Goal: Information Seeking & Learning: Learn about a topic

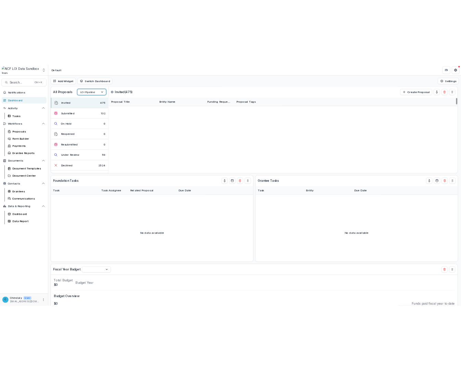
scroll to position [984, 0]
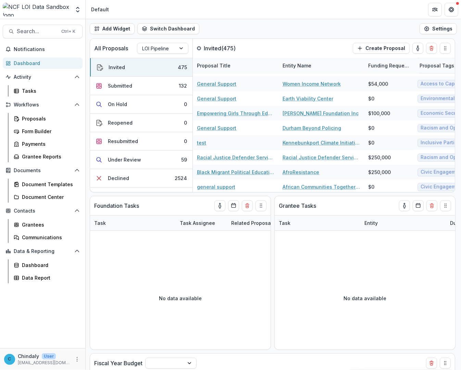
click at [235, 15] on header "Default" at bounding box center [273, 9] width 375 height 19
click at [131, 86] on button "Submitted 132" at bounding box center [141, 86] width 102 height 18
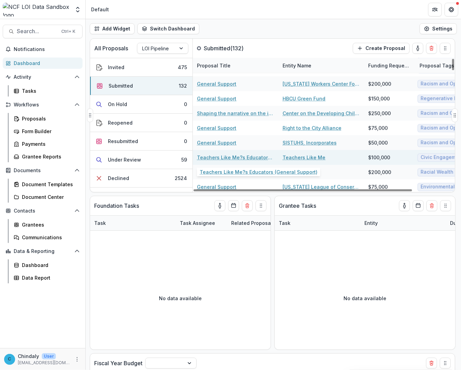
click at [239, 160] on link "Teachers Like Me?s Educators (General Support)" at bounding box center [235, 157] width 77 height 7
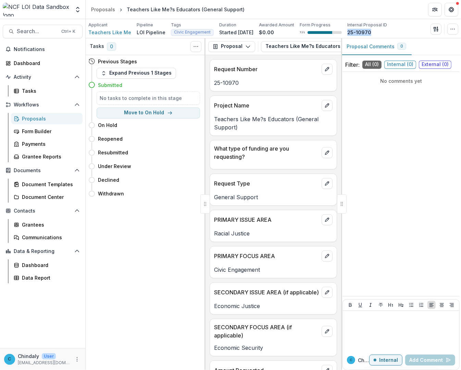
drag, startPoint x: 375, startPoint y: 31, endPoint x: 352, endPoint y: 31, distance: 23.3
click at [352, 31] on div "Applicant Teachers Like Me Pipeline LOI Pipeline Tags Civic Engagement All tags…" at bounding box center [237, 29] width 299 height 14
copy p "25-10970"
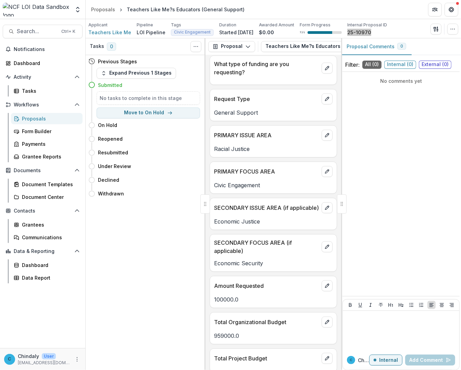
scroll to position [86, 0]
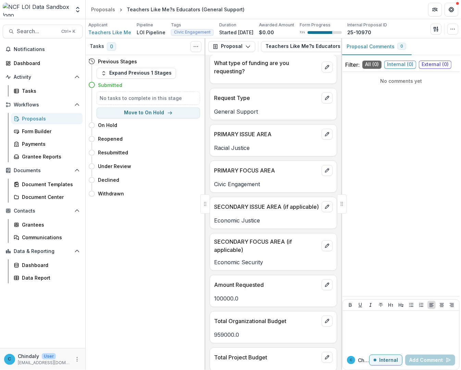
click at [243, 339] on p "959000.0" at bounding box center [273, 335] width 118 height 8
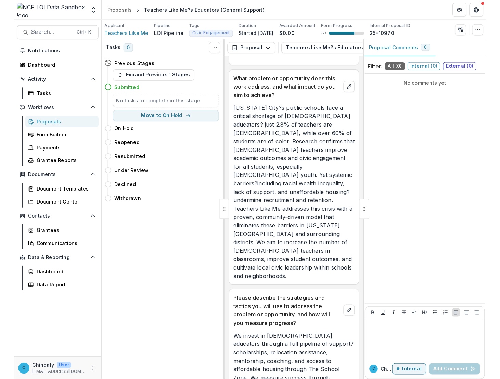
scroll to position [511, 0]
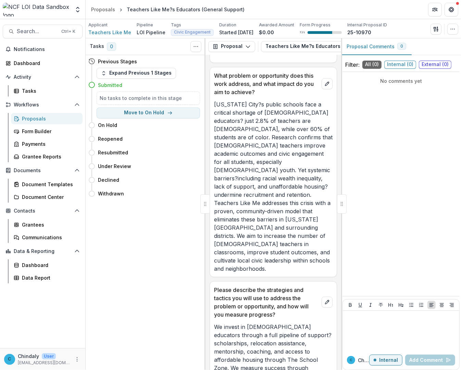
click at [254, 251] on p "[US_STATE] City?s public schools face a critical shortage of [DEMOGRAPHIC_DATA]…" at bounding box center [273, 186] width 118 height 173
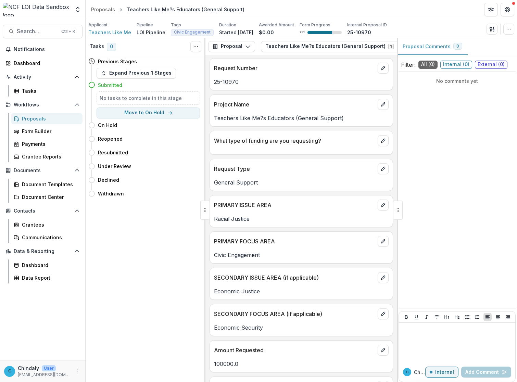
scroll to position [0, 0]
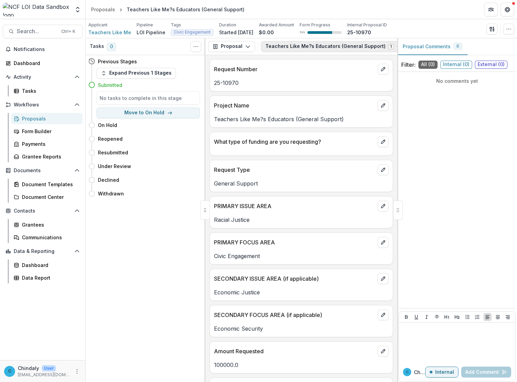
click at [313, 47] on button "Teachers Like Me?s Educators (General Support) 1" at bounding box center [334, 46] width 146 height 11
click at [246, 46] on icon "button" at bounding box center [247, 46] width 5 height 5
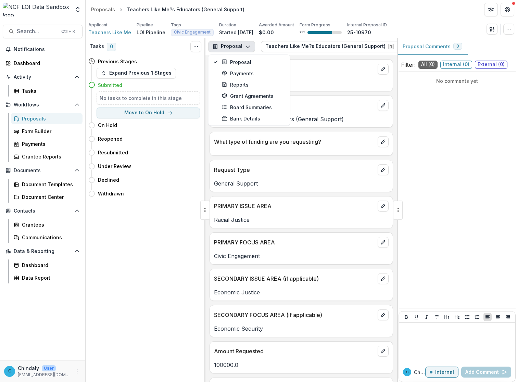
click at [420, 123] on div "No comments yet" at bounding box center [457, 190] width 117 height 231
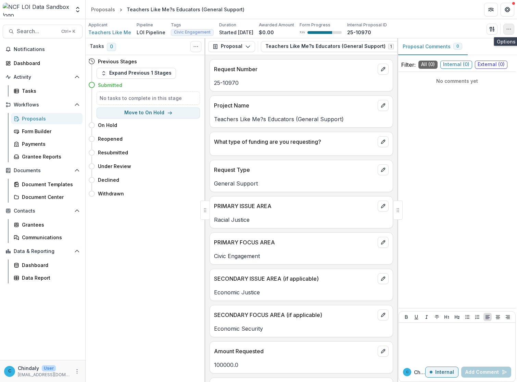
click at [505, 31] on button "button" at bounding box center [508, 29] width 11 height 11
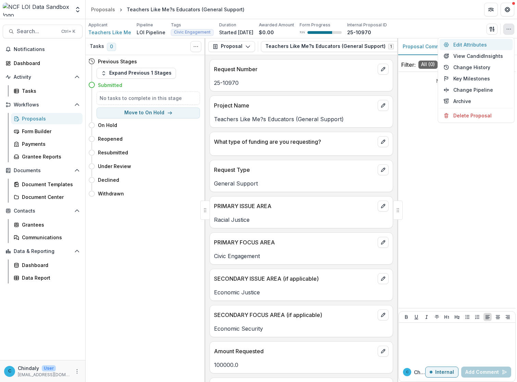
click at [486, 43] on button "Edit Attributes" at bounding box center [476, 44] width 73 height 11
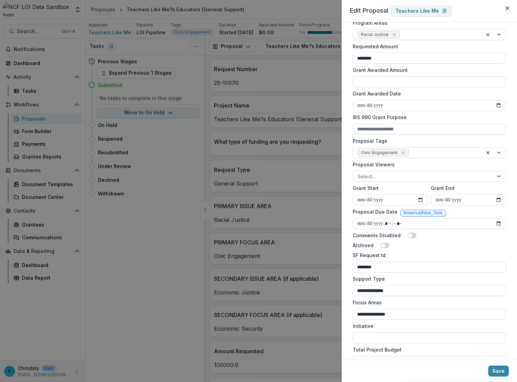
scroll to position [144, 0]
click at [368, 175] on div at bounding box center [423, 177] width 131 height 9
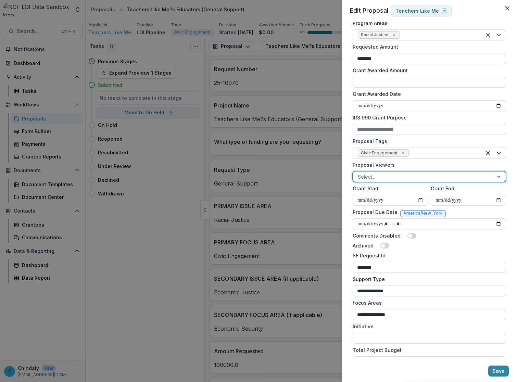
click at [368, 175] on div at bounding box center [423, 177] width 131 height 9
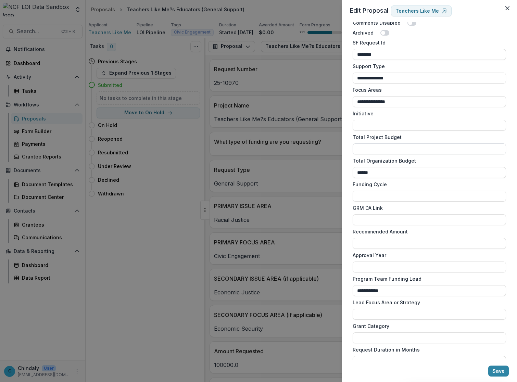
scroll to position [357, 0]
click at [472, 304] on label "Lead Focus Area or Strategy" at bounding box center [427, 302] width 149 height 7
click at [472, 309] on input "Lead Focus Area or Strategy" at bounding box center [429, 314] width 153 height 11
click at [471, 293] on input "**********" at bounding box center [429, 290] width 153 height 11
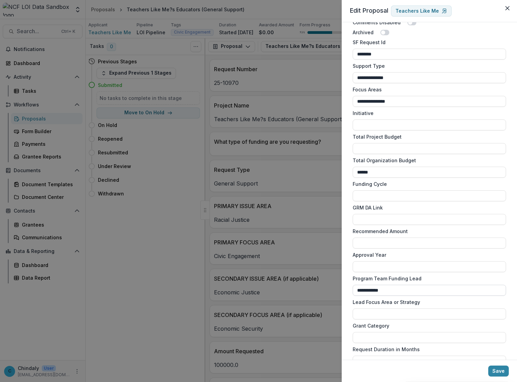
click at [471, 293] on input "**********" at bounding box center [429, 290] width 153 height 11
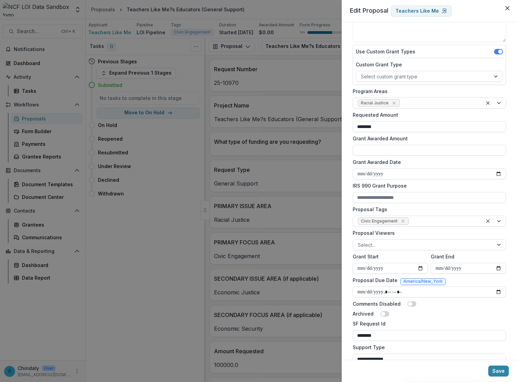
scroll to position [0, 0]
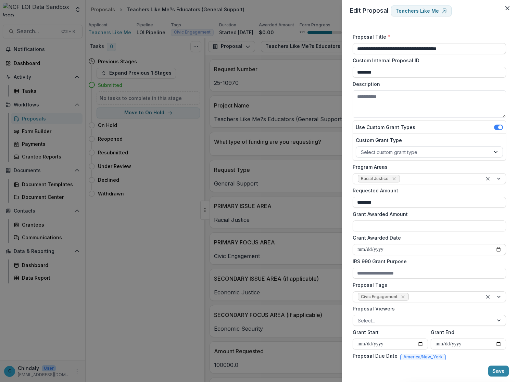
click at [374, 148] on div at bounding box center [423, 152] width 125 height 9
click at [402, 115] on textarea "Description" at bounding box center [429, 103] width 153 height 27
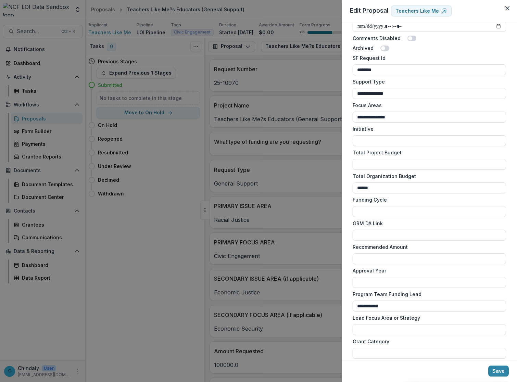
scroll to position [342, 0]
click at [413, 211] on input "Funding Cycle" at bounding box center [429, 211] width 153 height 11
click at [398, 351] on input "Grant Category" at bounding box center [429, 353] width 153 height 11
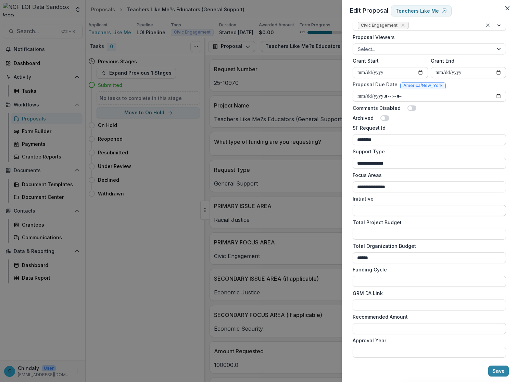
scroll to position [271, 0]
click at [404, 316] on label "Recommended Amount" at bounding box center [427, 317] width 149 height 7
click at [404, 324] on input "Recommended Amount" at bounding box center [429, 329] width 153 height 11
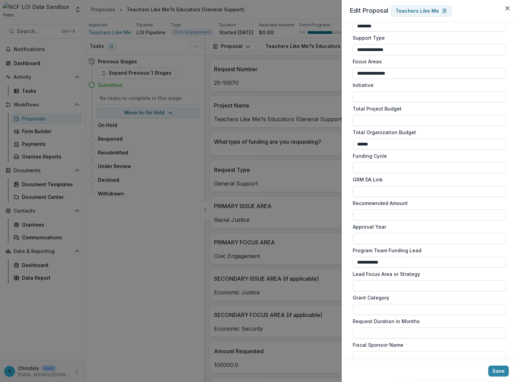
scroll to position [399, 0]
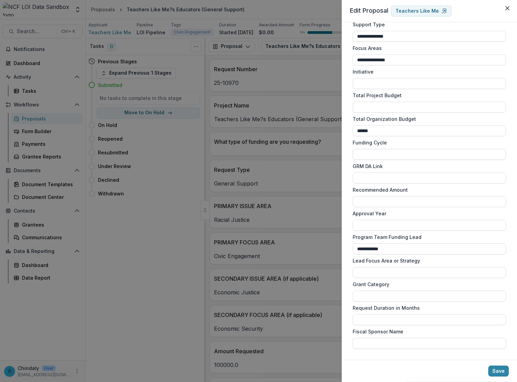
click at [387, 157] on input "Funding Cycle" at bounding box center [429, 154] width 153 height 11
click at [509, 3] on button "Close" at bounding box center [507, 8] width 11 height 11
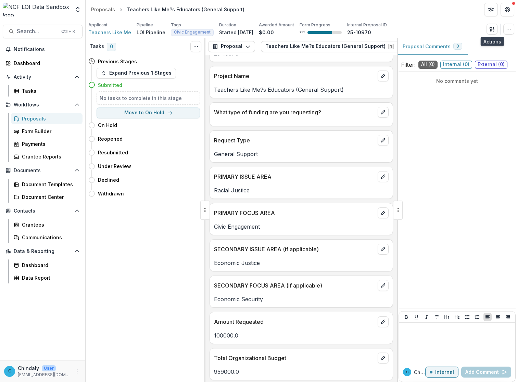
scroll to position [0, 0]
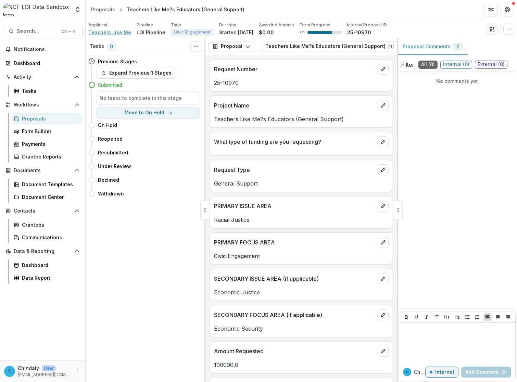
click at [104, 33] on span "Teachers Like Me" at bounding box center [109, 32] width 43 height 7
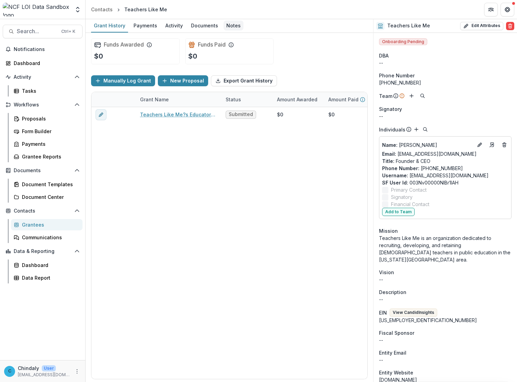
click at [226, 26] on div "Notes" at bounding box center [234, 26] width 20 height 10
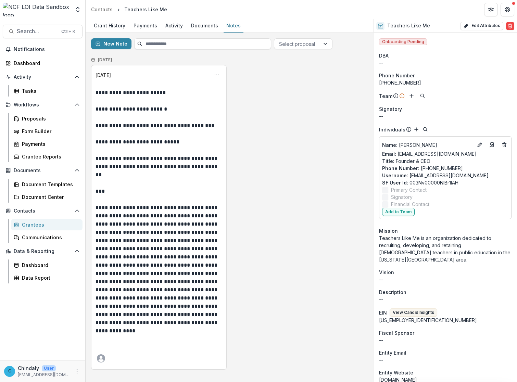
click at [208, 231] on p "**********" at bounding box center [159, 216] width 127 height 255
click at [259, 275] on div "**********" at bounding box center [229, 217] width 277 height 305
click at [290, 94] on div "**********" at bounding box center [229, 217] width 277 height 305
click at [468, 64] on div "--" at bounding box center [445, 62] width 133 height 7
click at [283, 236] on div "**********" at bounding box center [229, 217] width 277 height 305
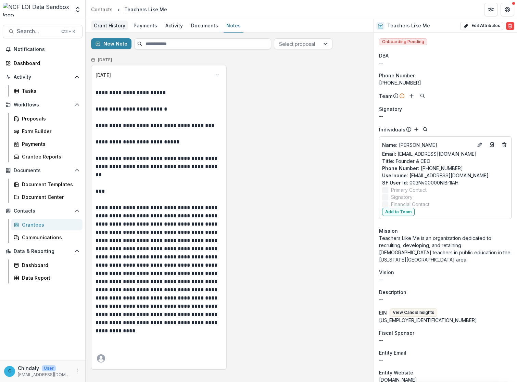
click at [111, 23] on div "Grant History" at bounding box center [109, 26] width 37 height 10
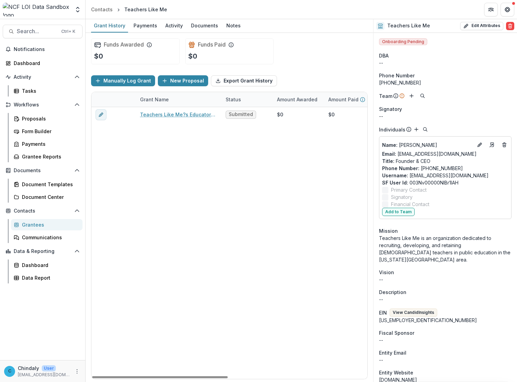
click at [241, 251] on div "Teachers Like Me?s Educators (General Support) Submitted $0 $0 $0 [DATE] -- $10…" at bounding box center [370, 243] width 558 height 272
click at [28, 35] on span "Search..." at bounding box center [37, 31] width 40 height 7
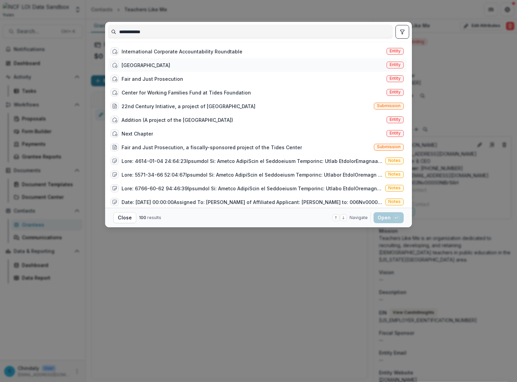
type input "**********"
click at [396, 64] on span "Entity" at bounding box center [395, 64] width 11 height 5
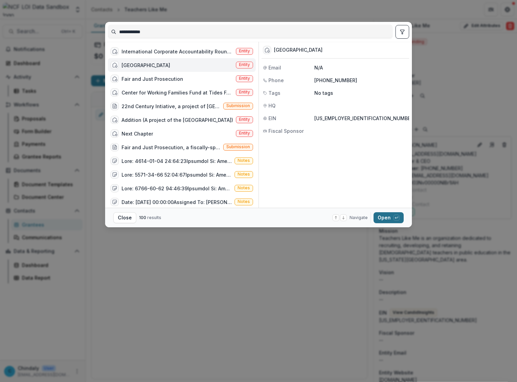
click at [391, 221] on button "Open with enter key" at bounding box center [389, 217] width 30 height 11
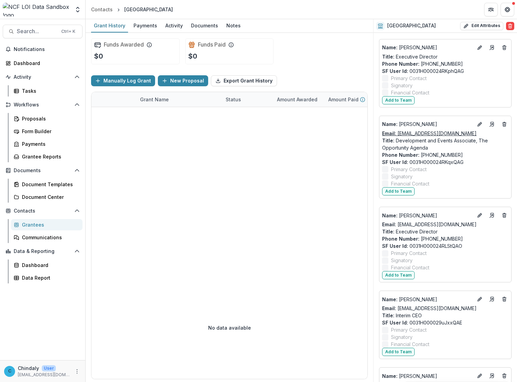
scroll to position [4501, 0]
click at [151, 170] on div at bounding box center [370, 191] width 558 height 169
click at [271, 7] on header "Contacts Tides Center" at bounding box center [301, 9] width 431 height 19
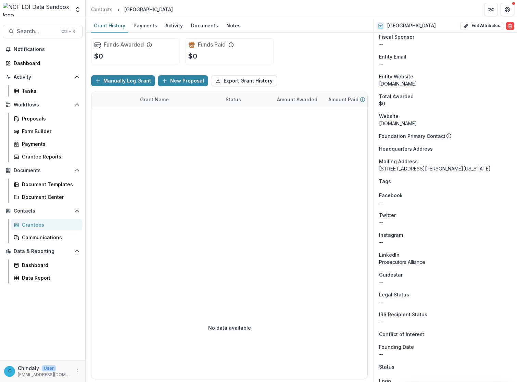
scroll to position [5024, 0]
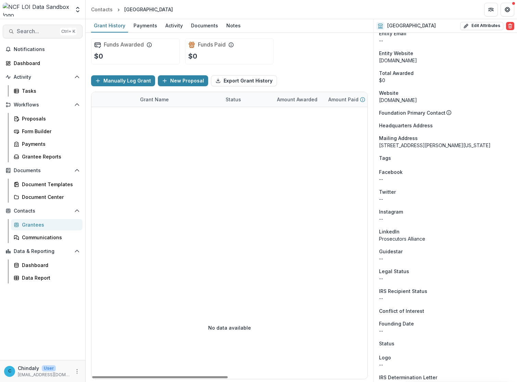
click at [32, 33] on span "Search..." at bounding box center [37, 31] width 40 height 7
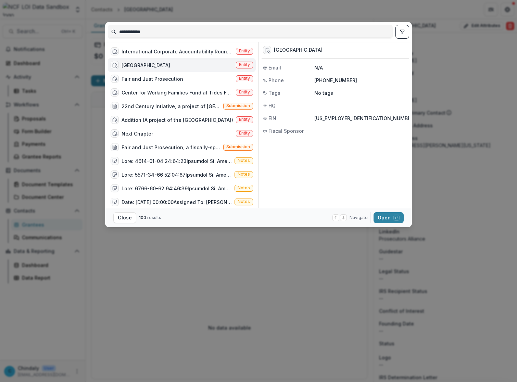
click at [175, 31] on input "**********" at bounding box center [250, 31] width 284 height 11
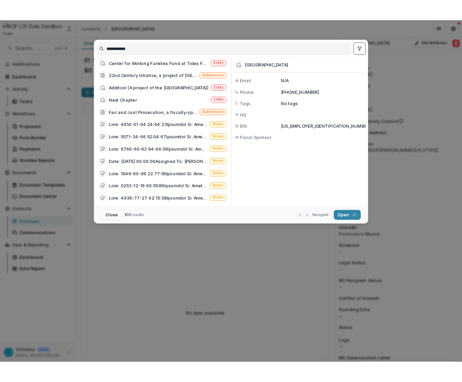
scroll to position [0, 0]
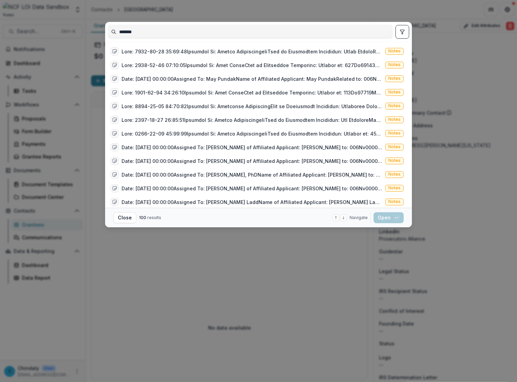
type input "********"
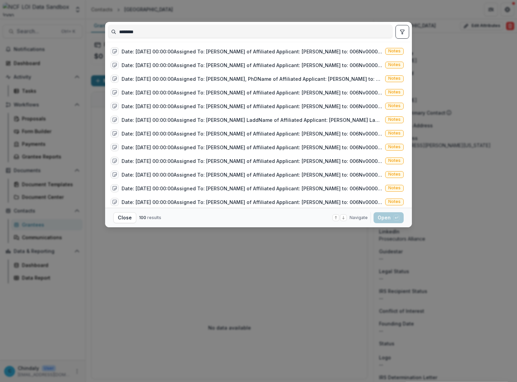
click at [146, 33] on input "********" at bounding box center [250, 31] width 284 height 11
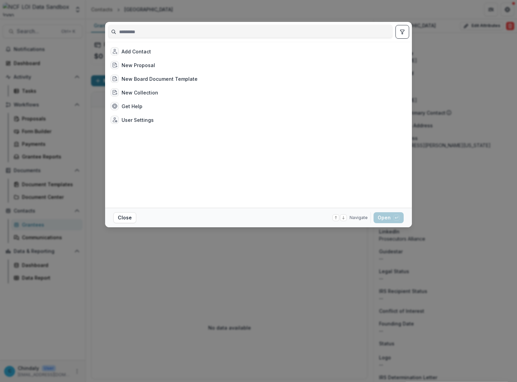
click at [174, 293] on div "Add Contact New Proposal New Board Document Template New Collection Get Help Us…" at bounding box center [258, 191] width 517 height 382
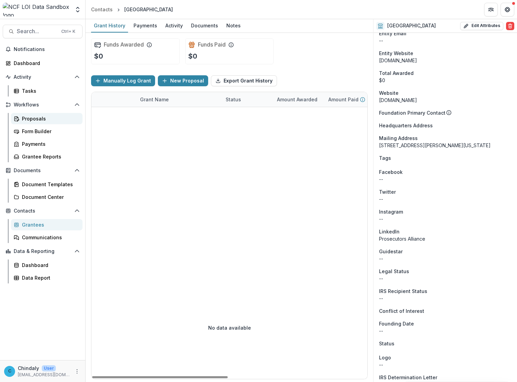
click at [26, 116] on div "Proposals" at bounding box center [49, 118] width 55 height 7
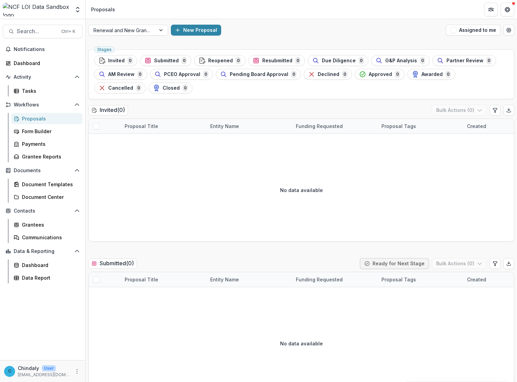
click at [41, 118] on div "Proposals" at bounding box center [49, 118] width 55 height 7
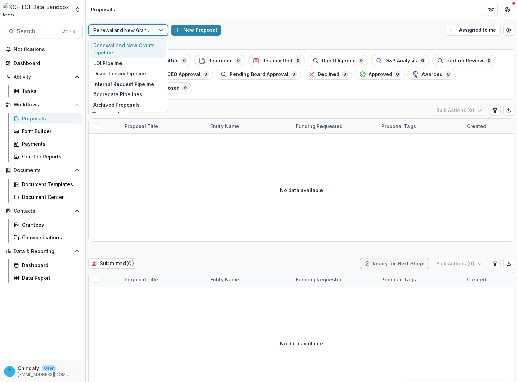
click at [110, 29] on div at bounding box center [121, 30] width 57 height 9
click at [113, 61] on div "LOI Pipeline" at bounding box center [128, 63] width 76 height 11
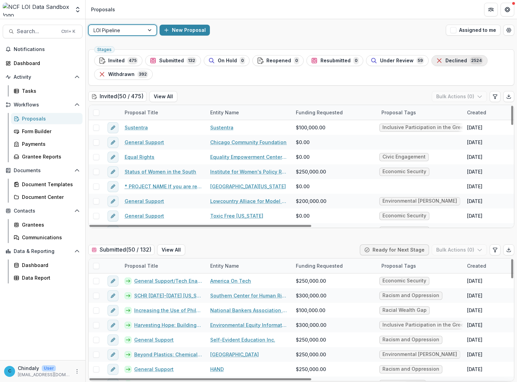
click at [458, 60] on span "Declined" at bounding box center [457, 61] width 22 height 6
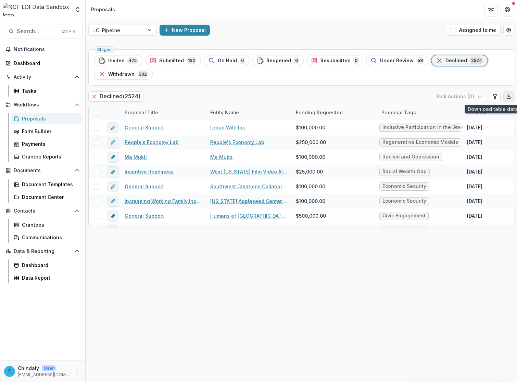
click at [511, 96] on icon "Export table data" at bounding box center [508, 96] width 5 height 5
click at [31, 33] on span "Search..." at bounding box center [37, 31] width 40 height 7
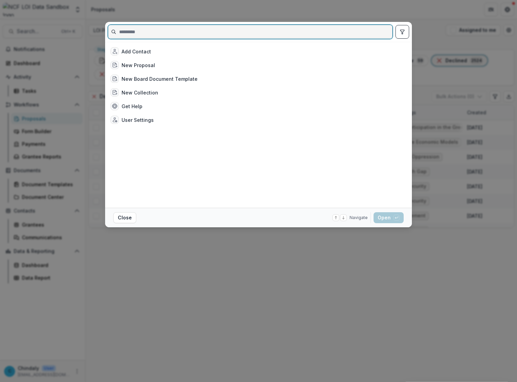
click at [161, 31] on input at bounding box center [250, 31] width 284 height 11
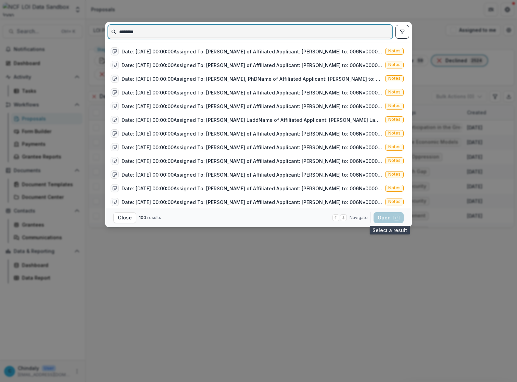
type input "********"
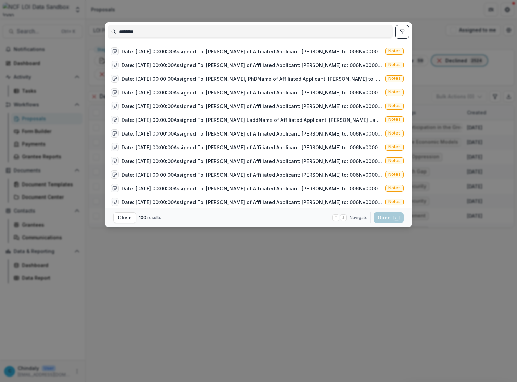
click at [304, 331] on div "******** Date: [DATE] 00:00:00Assigned To: [PERSON_NAME] of Affiliated Applican…" at bounding box center [258, 191] width 517 height 382
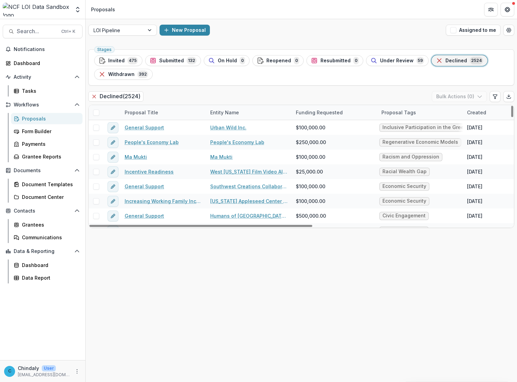
click at [168, 293] on div "Stages Invited 475 Submitted 132 On Hold 0 Reopened 0 Resubmitted 0 Under Revie…" at bounding box center [301, 215] width 431 height 336
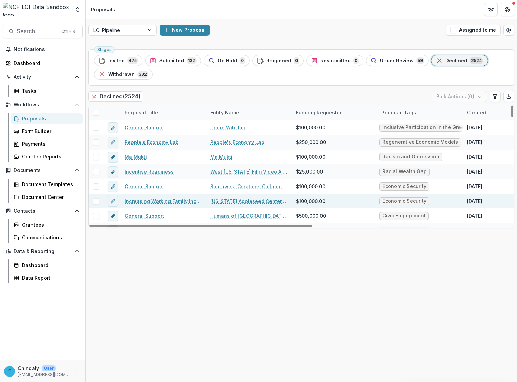
click at [197, 201] on link "Increasing Working Family Incomes with Tax Credits" at bounding box center [163, 201] width 77 height 7
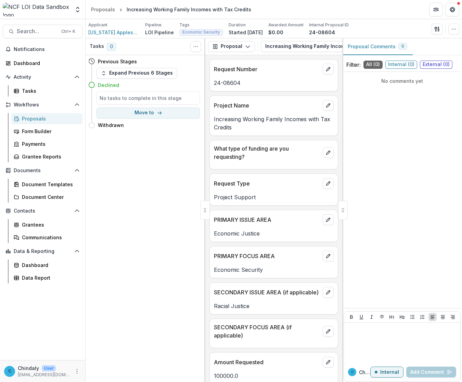
click at [347, 212] on div at bounding box center [343, 210] width 10 height 19
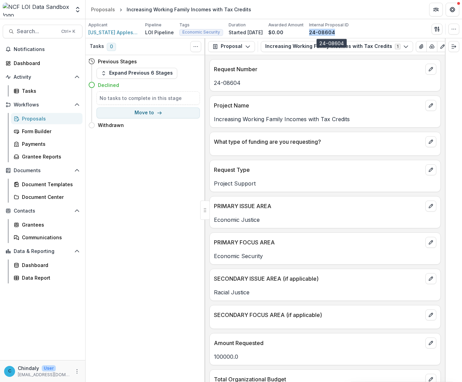
drag, startPoint x: 349, startPoint y: 31, endPoint x: 320, endPoint y: 33, distance: 29.2
click at [320, 33] on div "24-08604" at bounding box center [329, 32] width 40 height 7
copy p "24-08604"
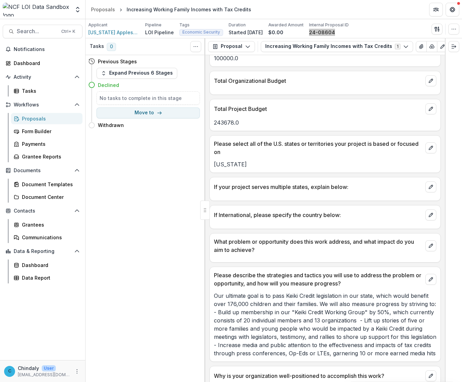
scroll to position [299, 0]
click at [453, 27] on icon "button" at bounding box center [453, 28] width 5 height 5
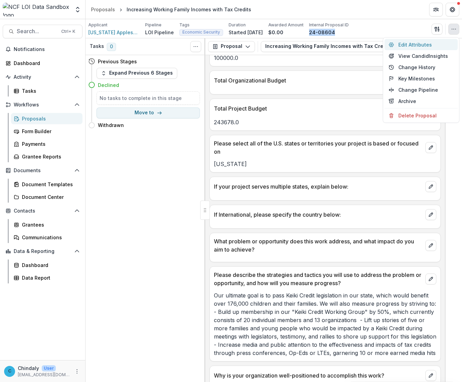
click at [411, 49] on button "Edit Attributes" at bounding box center [421, 44] width 73 height 11
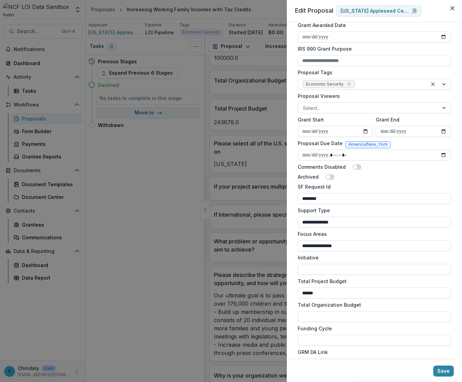
scroll to position [399, 0]
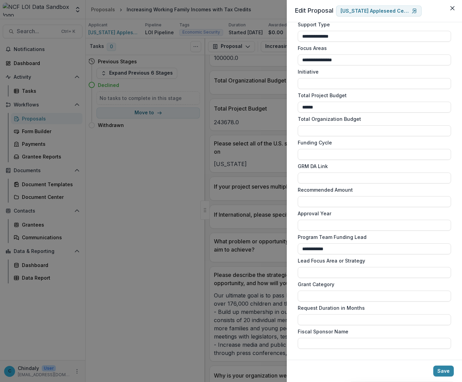
click at [458, 9] on header "Edit Proposal [US_STATE] Appleseed Center for Law and Economic Justice" at bounding box center [374, 11] width 175 height 22
click at [453, 4] on button "Close" at bounding box center [452, 8] width 11 height 11
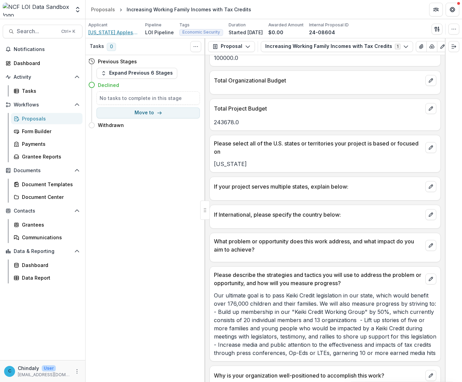
click at [113, 30] on span "[US_STATE] Appleseed Center for Law and Economic Justice" at bounding box center [113, 32] width 51 height 7
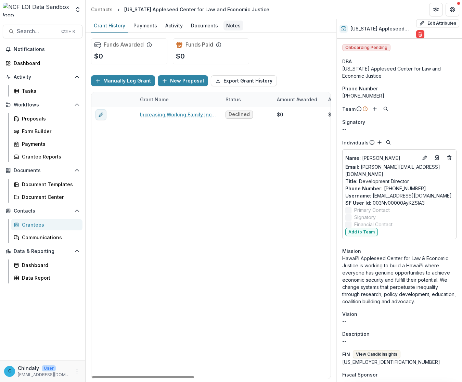
click at [232, 26] on div "Notes" at bounding box center [234, 26] width 20 height 10
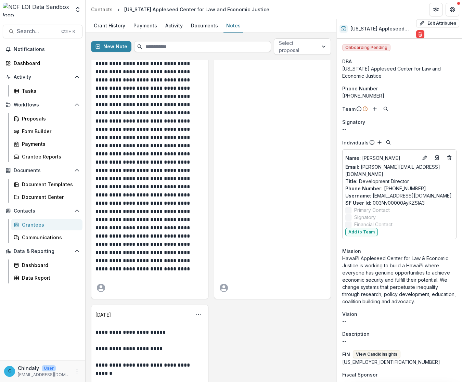
scroll to position [447, 0]
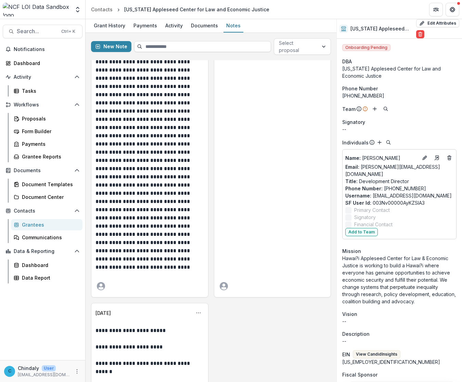
click at [237, 332] on div "**********" at bounding box center [211, 131] width 240 height 1017
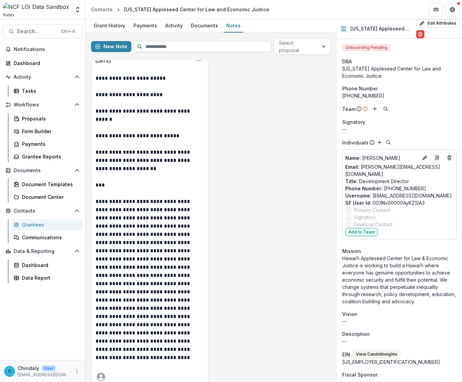
scroll to position [711, 0]
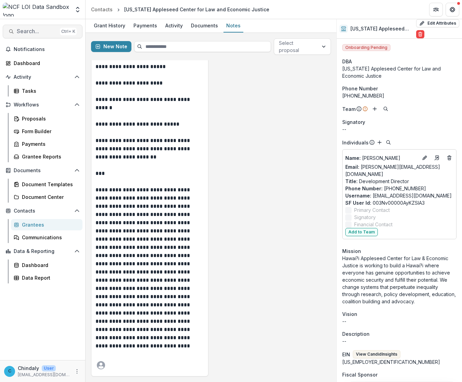
click at [24, 34] on span "Search..." at bounding box center [37, 31] width 40 height 7
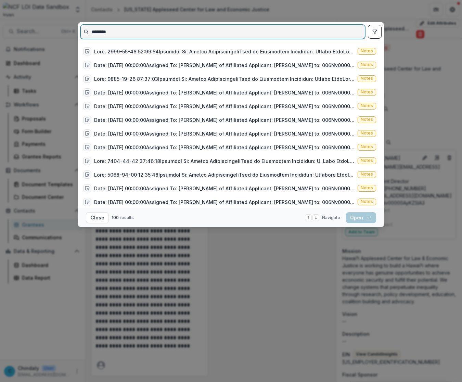
click at [124, 27] on input "********" at bounding box center [223, 31] width 284 height 11
click at [257, 28] on input "********" at bounding box center [223, 31] width 284 height 11
paste input "**********"
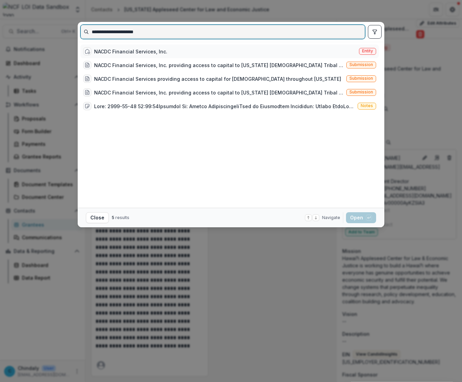
type input "**********"
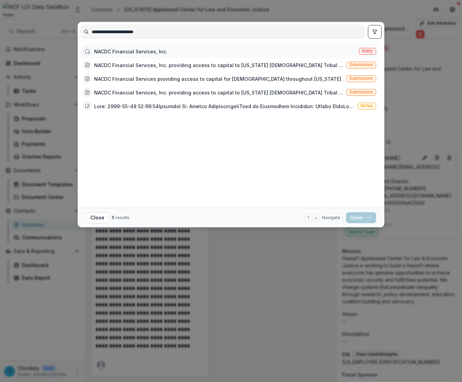
click at [145, 49] on div "NACDC Financial Services, Inc." at bounding box center [130, 51] width 73 height 7
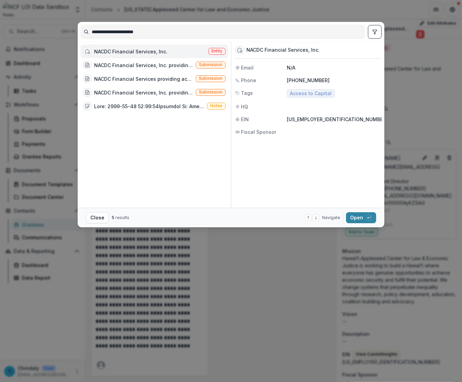
click at [216, 50] on span "Entity" at bounding box center [217, 51] width 11 height 5
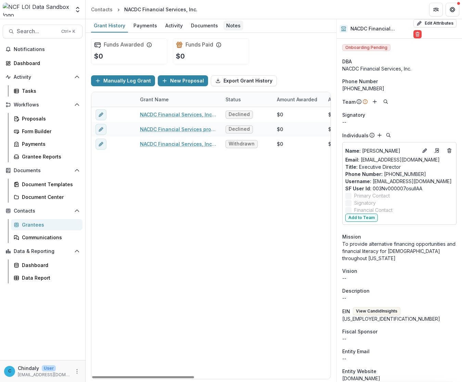
click at [235, 25] on div "Notes" at bounding box center [234, 26] width 20 height 10
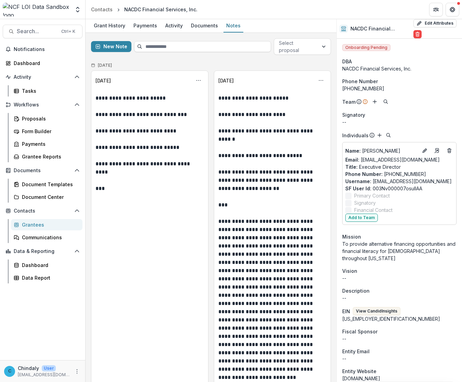
click at [256, 64] on div "[DATE]" at bounding box center [211, 65] width 240 height 10
click at [122, 26] on div "Grant History" at bounding box center [109, 26] width 37 height 10
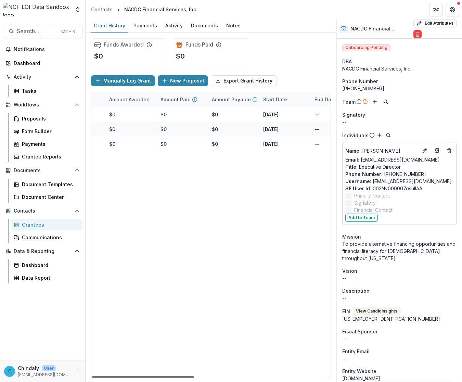
scroll to position [0, 180]
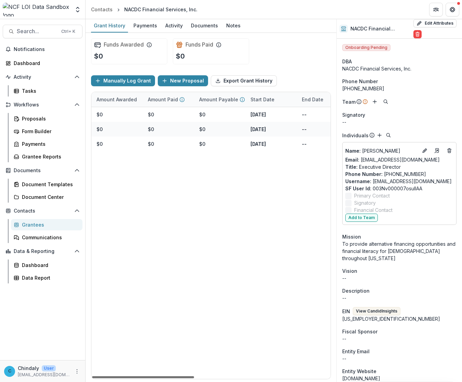
drag, startPoint x: 154, startPoint y: 377, endPoint x: 231, endPoint y: 376, distance: 77.1
click at [194, 376] on div at bounding box center [143, 377] width 102 height 2
click at [177, 127] on div "$0" at bounding box center [169, 129] width 51 height 15
click at [238, 129] on div "$0" at bounding box center [220, 129] width 51 height 15
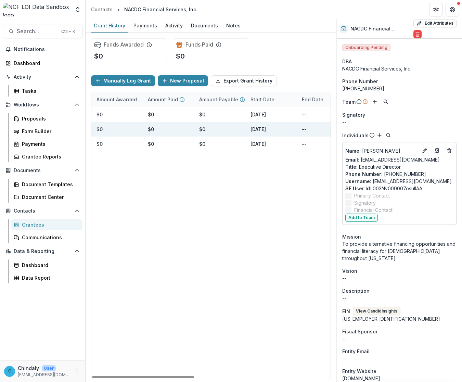
click at [238, 129] on div "$0" at bounding box center [220, 129] width 51 height 15
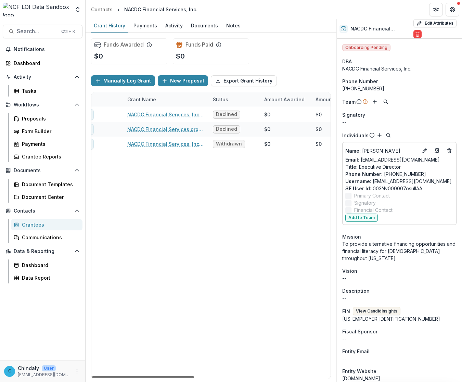
scroll to position [0, 0]
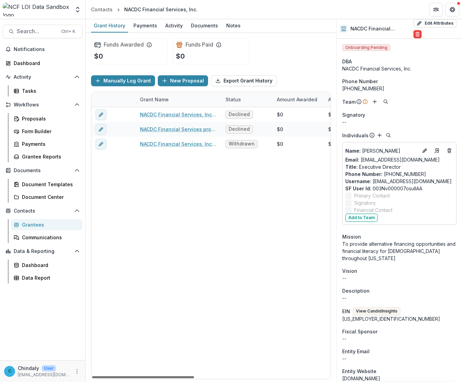
drag, startPoint x: 200, startPoint y: 377, endPoint x: 120, endPoint y: 379, distance: 79.5
click at [120, 378] on div at bounding box center [143, 377] width 102 height 2
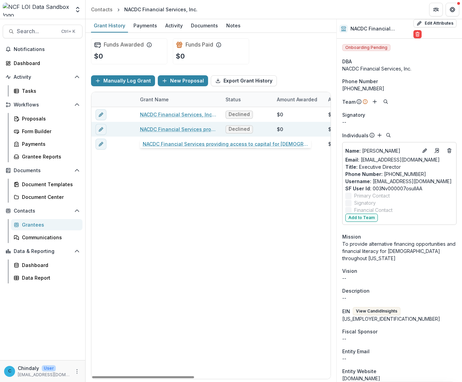
click at [162, 127] on link "NACDC Financial Services providing access to capital for [DEMOGRAPHIC_DATA] thr…" at bounding box center [178, 129] width 77 height 7
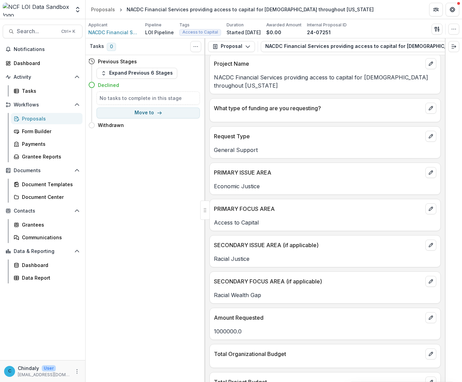
scroll to position [42, 0]
click at [277, 117] on div at bounding box center [325, 115] width 231 height 4
click at [271, 111] on p "What type of funding are you requesting?" at bounding box center [318, 108] width 209 height 8
click at [428, 111] on icon "edit" at bounding box center [430, 107] width 5 height 5
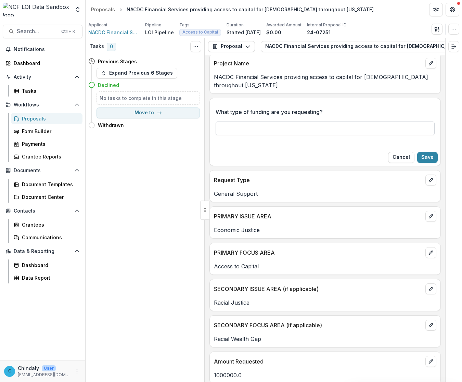
click at [410, 128] on input "What type of funding are you requesting?" at bounding box center [325, 129] width 219 height 14
click at [373, 116] on label "What type of funding are you requesting?" at bounding box center [323, 112] width 215 height 8
click at [373, 122] on input "What type of funding are you requesting?" at bounding box center [325, 129] width 219 height 14
click at [393, 160] on button "Cancel" at bounding box center [401, 157] width 26 height 11
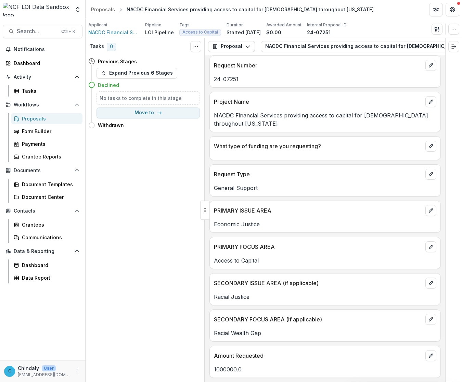
scroll to position [0, 0]
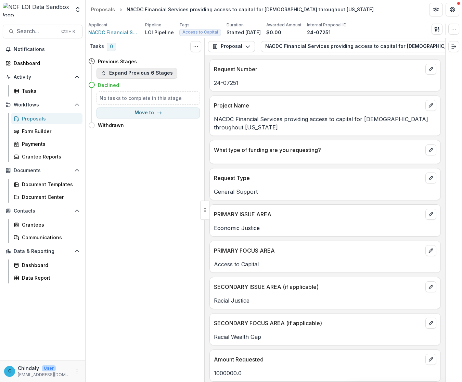
click at [152, 74] on button "Expand Previous 6 Stages" at bounding box center [137, 73] width 81 height 11
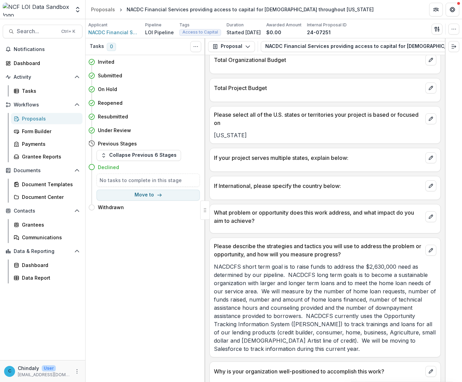
scroll to position [380, 0]
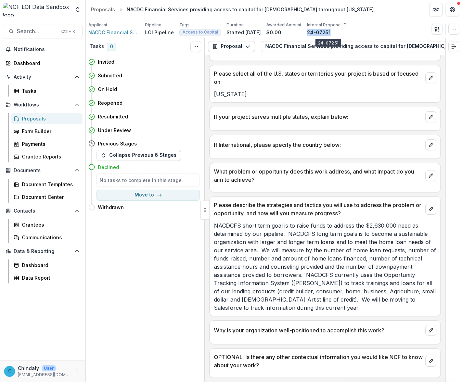
drag, startPoint x: 347, startPoint y: 33, endPoint x: 316, endPoint y: 31, distance: 30.5
click at [316, 31] on div "Applicant NACDC Financial Services, Inc. Pipeline LOI Pipeline Tags Access to C…" at bounding box center [217, 29] width 259 height 14
copy p "24-07251"
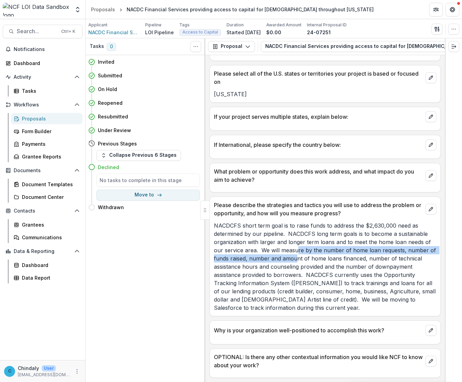
click at [298, 254] on p "NACDCFS short term goal is to raise funds to address the $2,630,000 need as det…" at bounding box center [325, 267] width 223 height 90
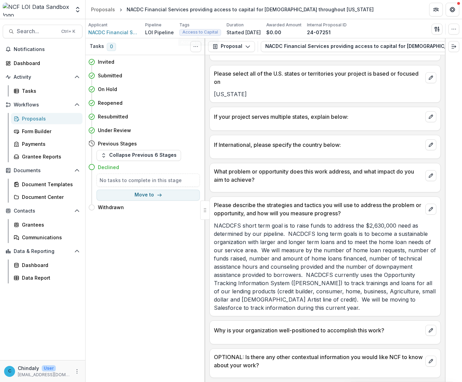
click at [243, 129] on div "If your project serves multiple states, explain below:" at bounding box center [326, 119] width 232 height 24
